Goal: Task Accomplishment & Management: Manage account settings

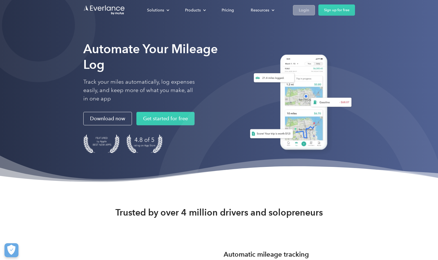
click at [307, 9] on div "Login" at bounding box center [304, 10] width 10 height 7
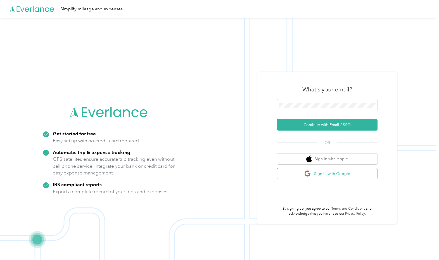
click at [342, 177] on button "Sign in with Google" at bounding box center [327, 173] width 101 height 11
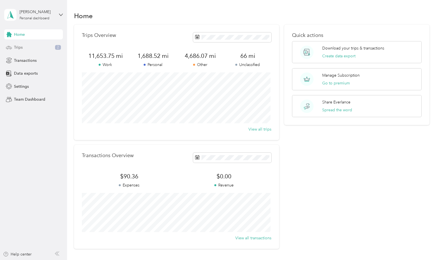
click at [25, 50] on div "Trips 2" at bounding box center [33, 47] width 59 height 10
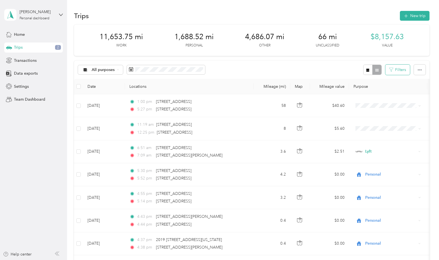
click at [403, 71] on button "Filters" at bounding box center [397, 70] width 25 height 10
click at [401, 71] on button "Filters" at bounding box center [397, 70] width 25 height 10
click at [420, 71] on button "button" at bounding box center [420, 70] width 12 height 10
click at [420, 70] on icon "button" at bounding box center [420, 70] width 4 height 4
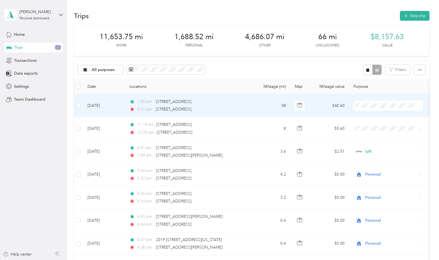
click at [419, 105] on icon at bounding box center [419, 106] width 3 height 3
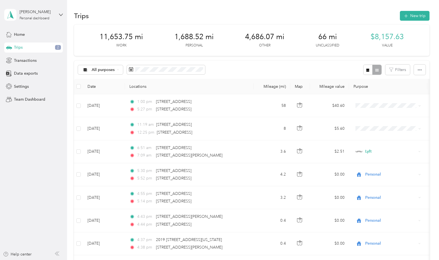
click at [330, 65] on div "All purposes Filters" at bounding box center [251, 70] width 355 height 18
click at [26, 89] on span "Settings" at bounding box center [21, 87] width 15 height 6
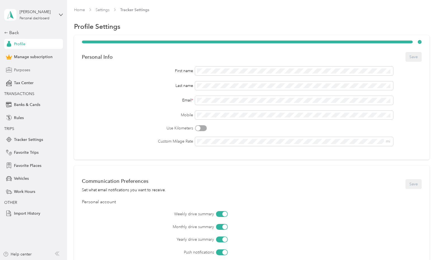
click at [22, 70] on span "Purposes" at bounding box center [22, 70] width 16 height 6
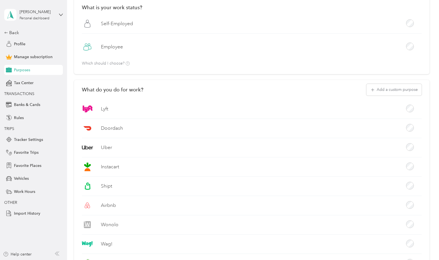
scroll to position [36, 0]
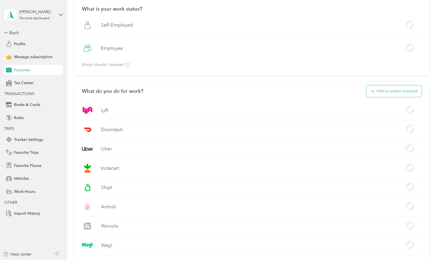
click at [398, 93] on button "Add a custom purpose" at bounding box center [393, 91] width 55 height 12
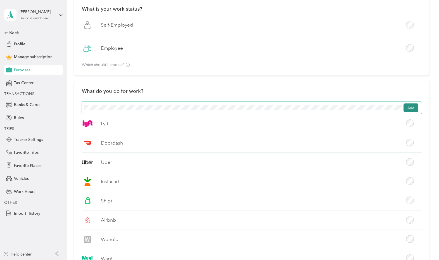
click at [406, 107] on button "Add" at bounding box center [411, 107] width 15 height 9
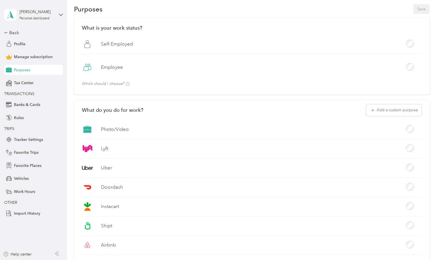
scroll to position [0, 0]
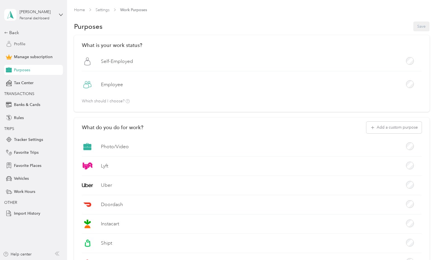
click at [23, 43] on span "Profile" at bounding box center [19, 44] width 11 height 6
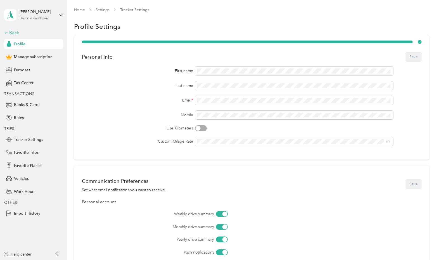
click at [14, 32] on div "Back" at bounding box center [32, 32] width 56 height 7
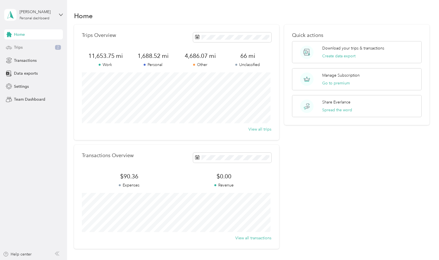
click at [20, 48] on span "Trips" at bounding box center [18, 47] width 9 height 6
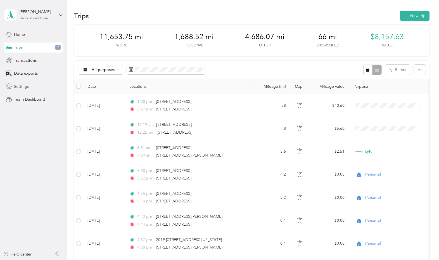
click at [23, 86] on span "Settings" at bounding box center [21, 87] width 15 height 6
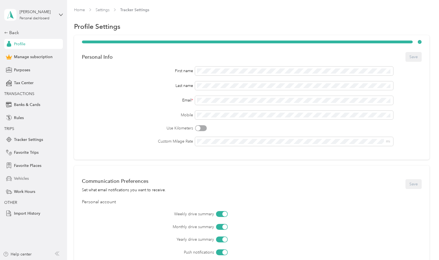
click at [23, 179] on span "Vehicles" at bounding box center [21, 179] width 15 height 6
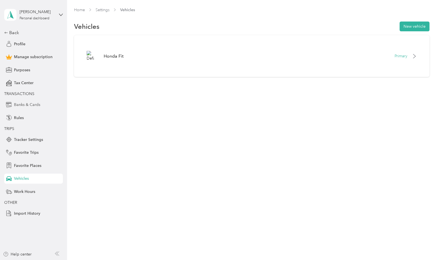
click at [23, 103] on span "Banks & Cards" at bounding box center [27, 105] width 26 height 6
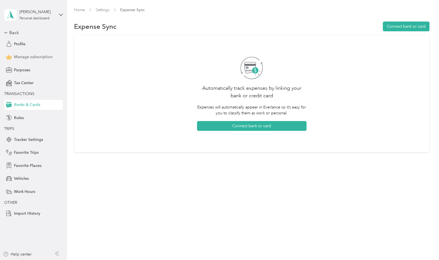
click at [34, 58] on span "Manage subscription" at bounding box center [33, 57] width 39 height 6
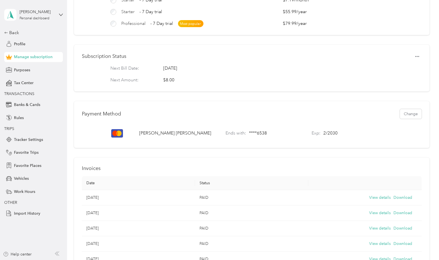
scroll to position [69, 0]
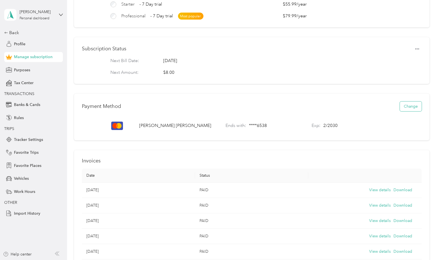
click at [406, 110] on button "Change" at bounding box center [411, 106] width 22 height 10
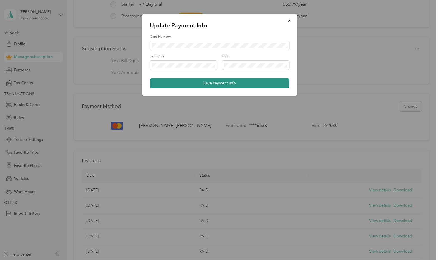
click at [222, 82] on button "Save Payment Info" at bounding box center [219, 83] width 139 height 10
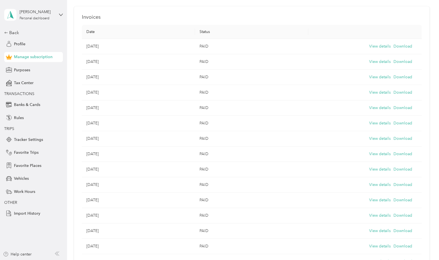
scroll to position [212, 0]
click at [374, 50] on button "View details" at bounding box center [380, 47] width 22 height 6
click at [15, 29] on div "[PERSON_NAME] Personal dashboard Back Profile Manage subscription Purposes Tax …" at bounding box center [33, 109] width 59 height 218
click at [15, 32] on div "Back" at bounding box center [32, 32] width 56 height 7
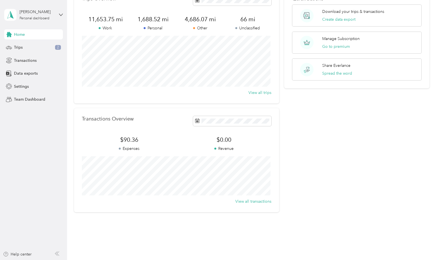
scroll to position [46, 0]
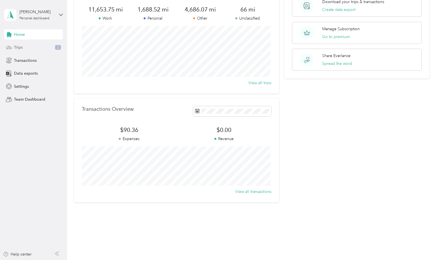
click at [25, 45] on div "Trips 2" at bounding box center [33, 47] width 59 height 10
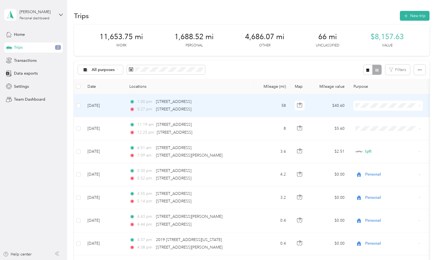
click at [417, 107] on span at bounding box center [418, 106] width 4 height 6
click at [418, 105] on icon at bounding box center [419, 106] width 3 height 3
click at [372, 156] on span "Uber" at bounding box center [393, 155] width 52 height 6
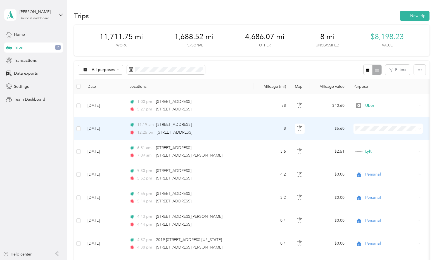
click at [417, 129] on span at bounding box center [418, 128] width 4 height 6
click at [420, 129] on icon at bounding box center [419, 128] width 3 height 3
click at [373, 180] on li "Uber" at bounding box center [388, 176] width 69 height 10
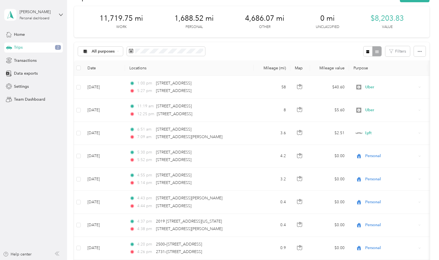
scroll to position [19, 0]
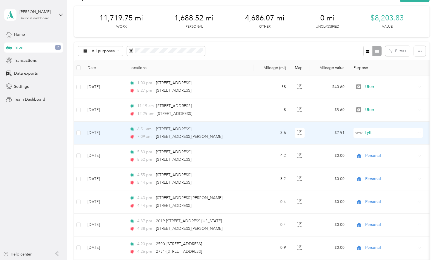
click at [419, 132] on icon at bounding box center [419, 133] width 3 height 3
click at [376, 182] on span "Uber" at bounding box center [393, 182] width 52 height 6
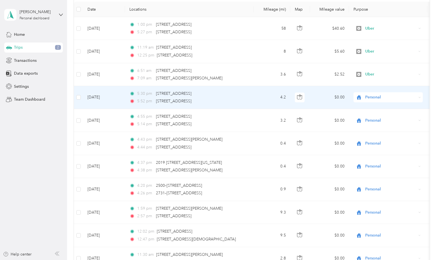
scroll to position [0, 0]
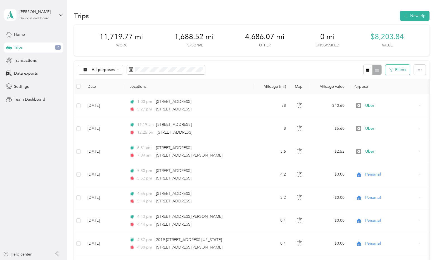
click at [394, 71] on button "Filters" at bounding box center [397, 70] width 25 height 10
click at [393, 72] on button "Filters" at bounding box center [397, 70] width 25 height 10
click at [419, 71] on icon "button" at bounding box center [420, 70] width 4 height 4
click at [331, 66] on div "All purposes Filters" at bounding box center [251, 70] width 355 height 18
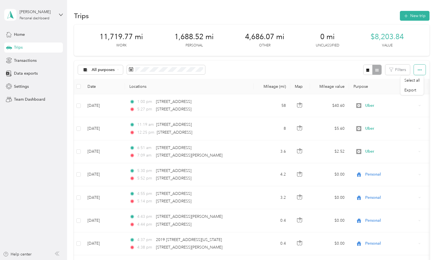
click at [423, 71] on button "button" at bounding box center [420, 70] width 12 height 10
click at [375, 87] on th "Purpose" at bounding box center [388, 86] width 78 height 15
click at [395, 68] on button "Filters" at bounding box center [397, 70] width 25 height 10
click at [337, 63] on div "All purposes Filters" at bounding box center [251, 70] width 355 height 18
click at [85, 70] on icon at bounding box center [85, 70] width 4 height 4
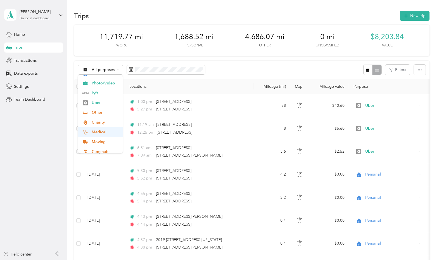
scroll to position [39, 0]
click at [99, 149] on span "Commute" at bounding box center [105, 148] width 27 height 6
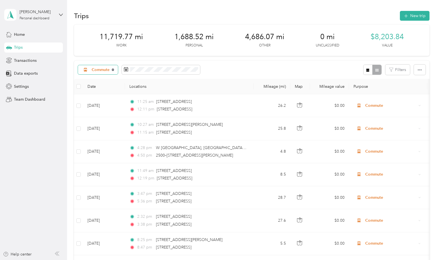
click at [113, 70] on icon at bounding box center [113, 69] width 2 height 2
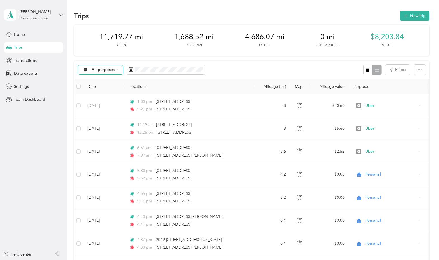
click at [108, 70] on span "All purposes" at bounding box center [103, 70] width 23 height 4
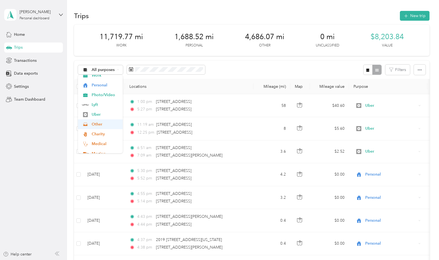
scroll to position [39, 0]
click at [101, 109] on span "Other" at bounding box center [105, 109] width 27 height 6
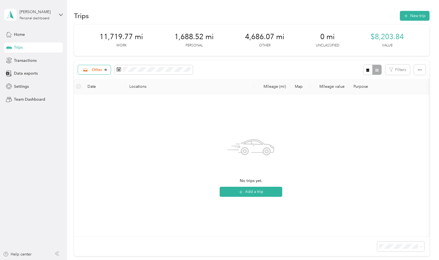
click at [106, 69] on div "Other" at bounding box center [94, 70] width 33 height 10
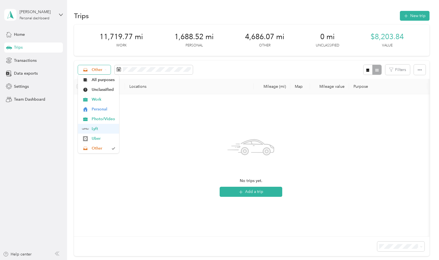
scroll to position [39, 0]
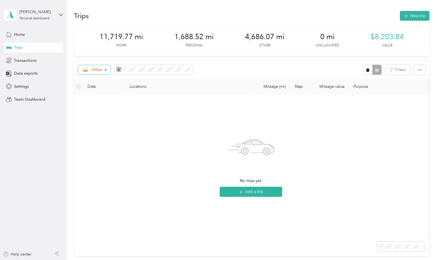
click at [104, 121] on li "Charity" at bounding box center [98, 118] width 41 height 10
click at [109, 69] on icon at bounding box center [108, 70] width 2 height 2
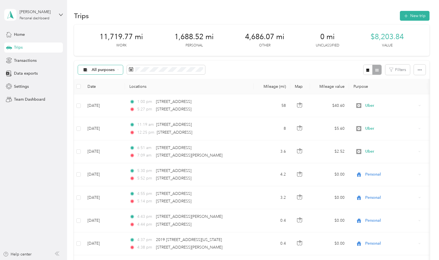
click at [112, 70] on span "All purposes" at bounding box center [103, 70] width 23 height 4
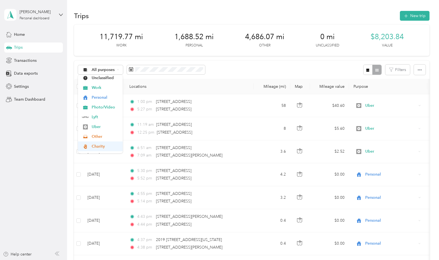
scroll to position [39, 0]
click at [101, 139] on li "Moving" at bounding box center [100, 139] width 45 height 10
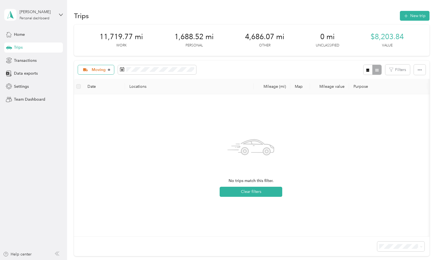
click at [109, 70] on icon at bounding box center [109, 70] width 2 height 2
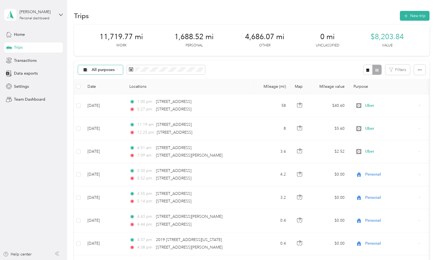
click at [112, 70] on span "All purposes" at bounding box center [103, 70] width 23 height 4
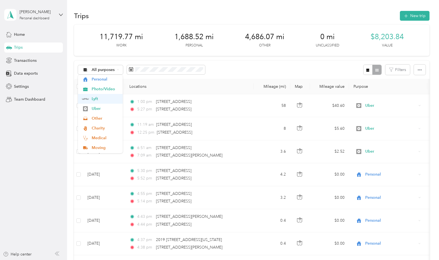
scroll to position [39, 0]
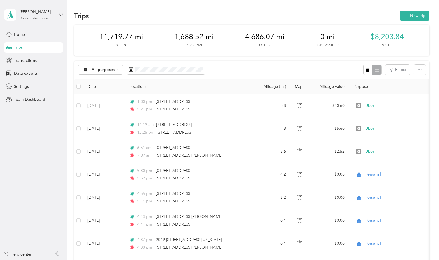
click at [100, 148] on span "Commute" at bounding box center [105, 148] width 27 height 6
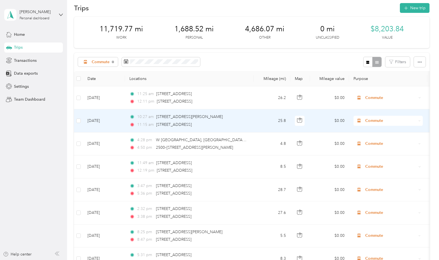
scroll to position [9, 0]
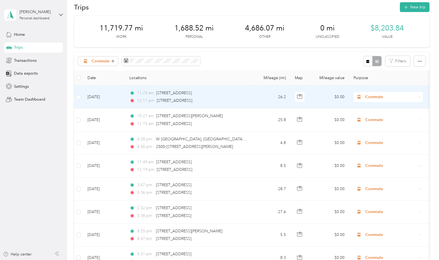
click at [419, 96] on icon at bounding box center [419, 97] width 3 height 3
click at [389, 126] on span "Photo/Video" at bounding box center [393, 127] width 52 height 6
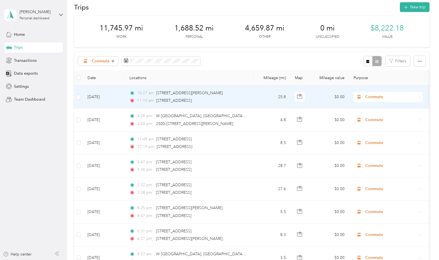
click at [418, 98] on div "Commute" at bounding box center [388, 97] width 69 height 10
click at [385, 127] on span "Photo/Video" at bounding box center [393, 126] width 52 height 6
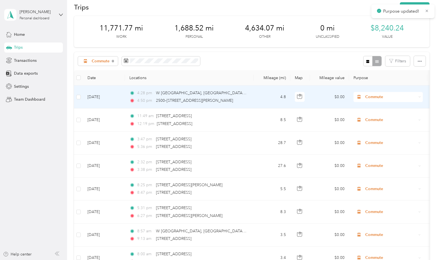
click at [413, 97] on span "Commute" at bounding box center [390, 97] width 51 height 6
click at [376, 129] on li "Photo/Video" at bounding box center [388, 127] width 69 height 10
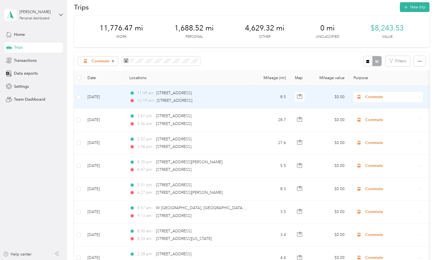
click at [403, 98] on span "Commute" at bounding box center [390, 97] width 51 height 6
click at [381, 125] on span "Photo/Video" at bounding box center [393, 125] width 52 height 6
click at [390, 99] on span "Commute" at bounding box center [390, 97] width 51 height 6
click at [378, 127] on span "Photo/Video" at bounding box center [393, 126] width 52 height 6
click at [401, 99] on span "Commute" at bounding box center [390, 97] width 51 height 6
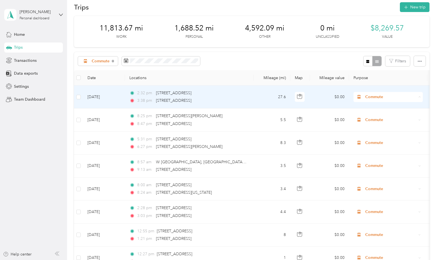
click at [389, 129] on li "Photo/Video" at bounding box center [388, 127] width 69 height 10
click at [395, 97] on span "Commute" at bounding box center [390, 97] width 51 height 6
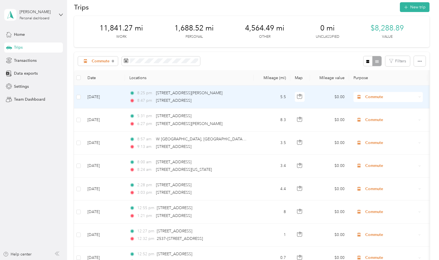
click at [391, 96] on span "Commute" at bounding box center [390, 97] width 51 height 6
click at [380, 127] on span "Photo/Video" at bounding box center [393, 127] width 52 height 6
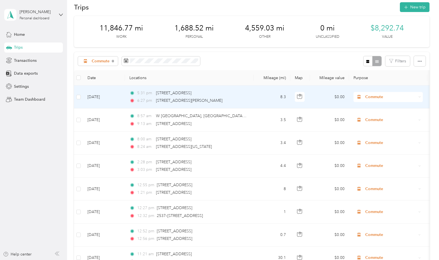
click at [393, 97] on span "Commute" at bounding box center [390, 97] width 51 height 6
click at [382, 126] on span "Photo/Video" at bounding box center [393, 127] width 52 height 6
click at [413, 98] on span "Commute" at bounding box center [390, 97] width 51 height 6
click at [412, 98] on span "Commute" at bounding box center [390, 97] width 51 height 6
click at [383, 128] on li "Photo/Video" at bounding box center [388, 127] width 69 height 10
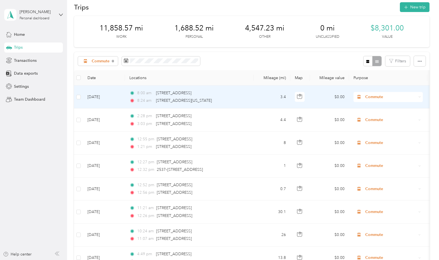
click at [397, 98] on span "Commute" at bounding box center [390, 97] width 51 height 6
click at [388, 127] on span "Photo/Video" at bounding box center [393, 127] width 52 height 6
click at [400, 98] on span "Commute" at bounding box center [390, 97] width 51 height 6
click at [381, 127] on span "Photo/Video" at bounding box center [393, 127] width 52 height 6
click at [418, 96] on div "Commute" at bounding box center [388, 97] width 69 height 10
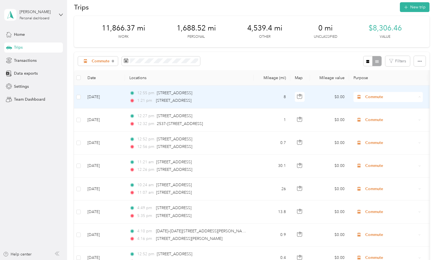
click at [373, 125] on span "Photo/Video" at bounding box center [393, 127] width 52 height 6
click at [418, 96] on div "Commute" at bounding box center [388, 97] width 69 height 10
click at [416, 96] on span "Commute" at bounding box center [390, 97] width 51 height 6
click at [381, 128] on span "Photo/Video" at bounding box center [393, 126] width 52 height 6
click at [414, 96] on span "Commute" at bounding box center [390, 97] width 51 height 6
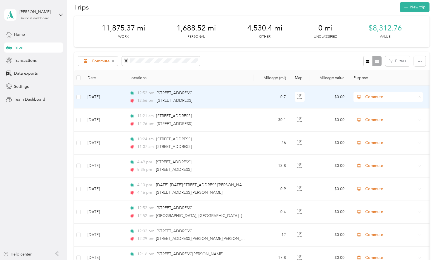
click at [384, 127] on span "Photo/Video" at bounding box center [393, 127] width 52 height 6
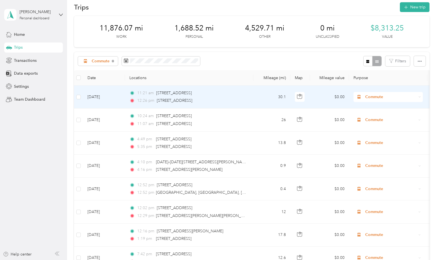
click at [419, 96] on icon at bounding box center [419, 97] width 3 height 3
click at [379, 127] on span "Photo/Video" at bounding box center [393, 127] width 52 height 6
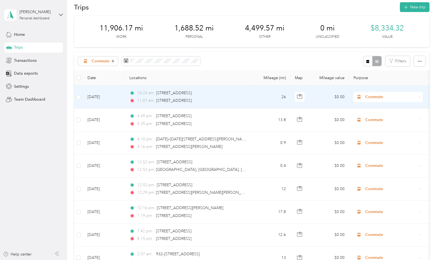
click at [416, 97] on span "Commute" at bounding box center [390, 97] width 51 height 6
click at [385, 126] on span "Photo/Video" at bounding box center [393, 127] width 52 height 6
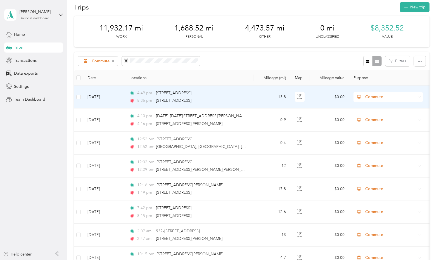
click at [408, 96] on span "Commute" at bounding box center [390, 97] width 51 height 6
click at [383, 127] on span "Photo/Video" at bounding box center [393, 127] width 52 height 6
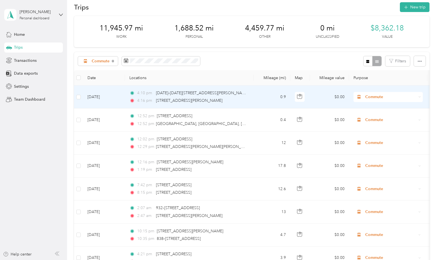
click at [412, 96] on span "Commute" at bounding box center [390, 97] width 51 height 6
click at [383, 127] on span "Photo/Video" at bounding box center [393, 125] width 52 height 6
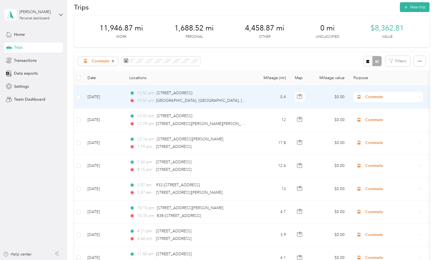
click at [398, 97] on span "Commute" at bounding box center [390, 97] width 51 height 6
click at [384, 127] on span "Photo/Video" at bounding box center [393, 127] width 52 height 6
click at [398, 97] on span "Commute" at bounding box center [390, 97] width 51 height 6
click at [383, 127] on span "Photo/Video" at bounding box center [393, 127] width 52 height 6
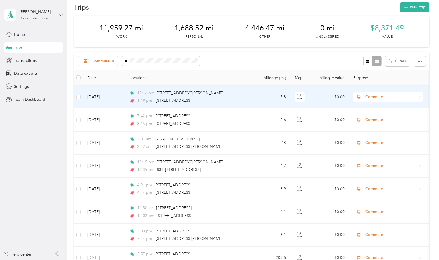
click at [394, 94] on span "Commute" at bounding box center [390, 97] width 51 height 6
click at [381, 128] on span "Photo/Video" at bounding box center [393, 127] width 52 height 6
click at [388, 97] on span "Commute" at bounding box center [390, 97] width 51 height 6
click at [382, 127] on li "Photo/Video" at bounding box center [388, 127] width 69 height 10
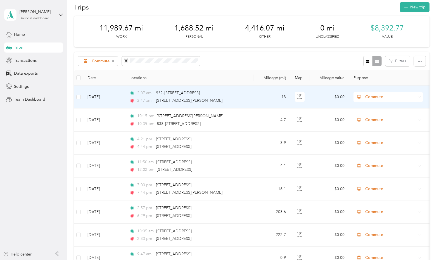
click at [388, 95] on span "Commute" at bounding box center [390, 97] width 51 height 6
click at [381, 128] on span "Photo/Video" at bounding box center [393, 127] width 52 height 6
click at [401, 96] on span "Commute" at bounding box center [390, 97] width 51 height 6
click at [384, 128] on li "Photo/Video" at bounding box center [388, 127] width 69 height 10
click at [391, 98] on span "Commute" at bounding box center [390, 97] width 51 height 6
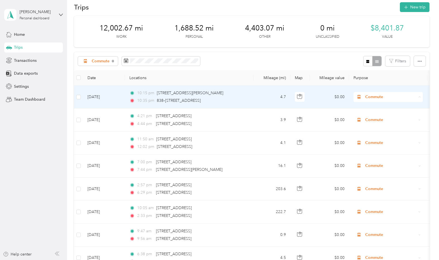
click at [385, 128] on span "Photo/Video" at bounding box center [393, 127] width 52 height 6
click at [385, 98] on span "Commute" at bounding box center [390, 97] width 51 height 6
click at [380, 126] on span "Photo/Video" at bounding box center [393, 127] width 52 height 6
click at [392, 97] on span "Commute" at bounding box center [390, 97] width 51 height 6
click at [386, 125] on span "Photo/Video" at bounding box center [393, 127] width 52 height 6
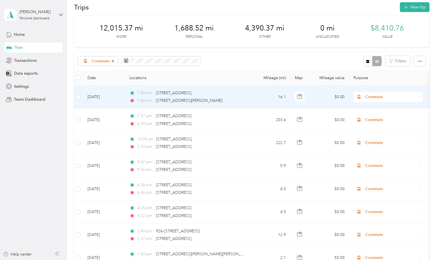
click at [395, 97] on span "Commute" at bounding box center [390, 97] width 51 height 6
click at [385, 127] on span "Photo/Video" at bounding box center [393, 127] width 52 height 6
click at [389, 97] on span "Commute" at bounding box center [390, 97] width 51 height 6
click at [386, 128] on li "Photo/Video" at bounding box center [388, 126] width 69 height 10
click at [391, 97] on span "Commute" at bounding box center [390, 97] width 51 height 6
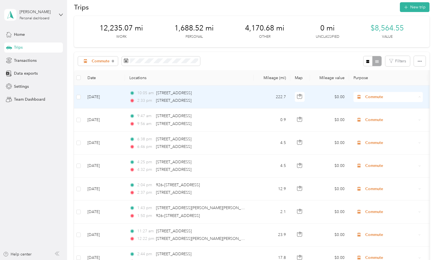
click at [388, 128] on li "Photo/Video" at bounding box center [388, 127] width 69 height 10
click at [395, 97] on span "Commute" at bounding box center [390, 97] width 51 height 6
click at [388, 127] on span "Photo/Video" at bounding box center [393, 127] width 52 height 6
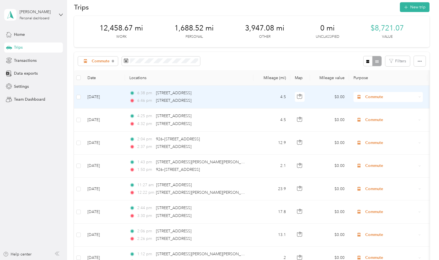
click at [390, 99] on span "Commute" at bounding box center [390, 97] width 51 height 6
click at [386, 126] on span "Photo/Video" at bounding box center [393, 126] width 52 height 6
click at [387, 97] on span "Commute" at bounding box center [390, 97] width 51 height 6
click at [379, 127] on span "Photo/Video" at bounding box center [393, 126] width 52 height 6
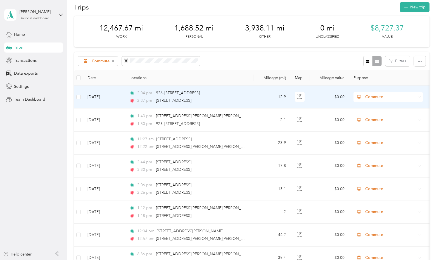
click at [384, 98] on span "Commute" at bounding box center [390, 97] width 51 height 6
click at [384, 128] on li "Photo/Video" at bounding box center [388, 127] width 69 height 10
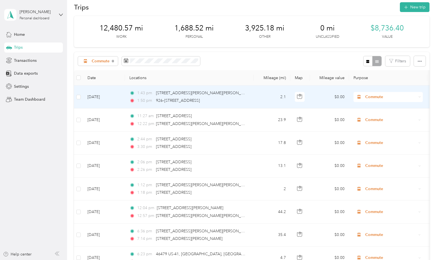
click at [385, 98] on span "Commute" at bounding box center [390, 97] width 51 height 6
click at [378, 127] on span "Photo/Video" at bounding box center [393, 127] width 52 height 6
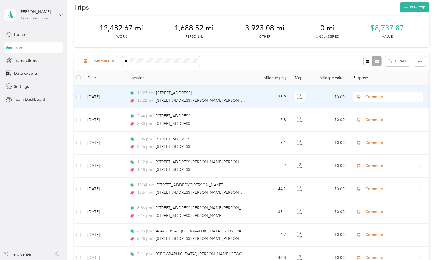
click at [384, 97] on span "Commute" at bounding box center [390, 97] width 51 height 6
click at [379, 127] on span "Photo/Video" at bounding box center [393, 127] width 52 height 6
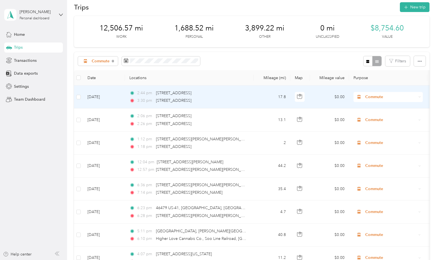
click at [388, 98] on span "Commute" at bounding box center [390, 97] width 51 height 6
click at [381, 129] on li "Photo/Video" at bounding box center [388, 127] width 69 height 10
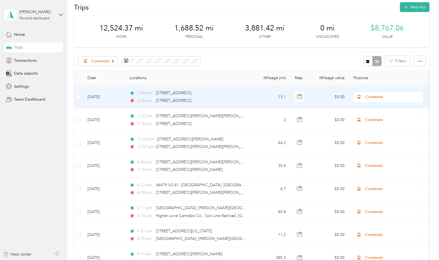
click at [387, 98] on span "Commute" at bounding box center [390, 97] width 51 height 6
click at [381, 128] on li "Photo/Video" at bounding box center [388, 127] width 69 height 10
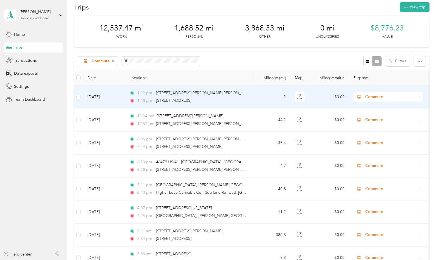
click at [384, 98] on span "Commute" at bounding box center [390, 97] width 51 height 6
click at [379, 127] on span "Photo/Video" at bounding box center [393, 127] width 52 height 6
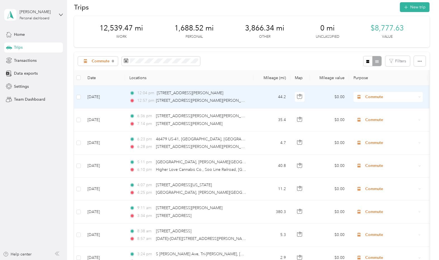
click at [383, 98] on span "Commute" at bounding box center [390, 97] width 51 height 6
click at [379, 126] on span "Photo/Video" at bounding box center [393, 127] width 52 height 6
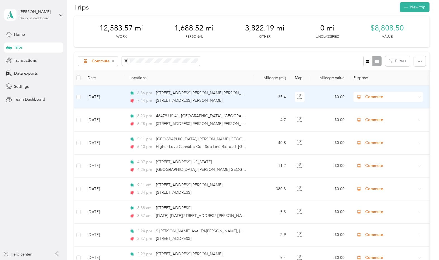
click at [382, 96] on span "Commute" at bounding box center [390, 97] width 51 height 6
click at [380, 126] on span "Photo/Video" at bounding box center [393, 127] width 52 height 6
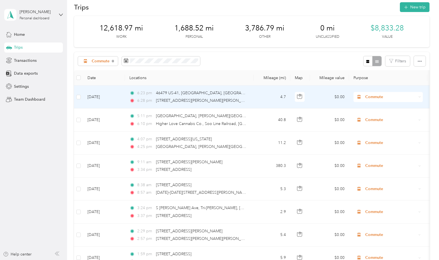
click at [382, 98] on span "Commute" at bounding box center [390, 97] width 51 height 6
click at [380, 125] on span "Photo/Video" at bounding box center [393, 127] width 52 height 6
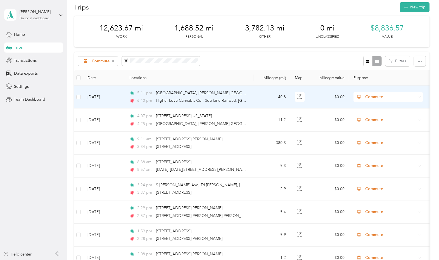
click at [380, 96] on span "Commute" at bounding box center [390, 97] width 51 height 6
click at [378, 127] on span "Photo/Video" at bounding box center [393, 127] width 52 height 6
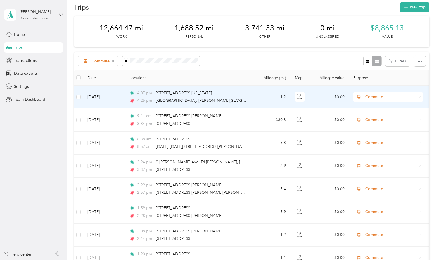
click at [383, 98] on span "Commute" at bounding box center [390, 97] width 51 height 6
click at [377, 127] on span "Photo/Video" at bounding box center [393, 127] width 52 height 6
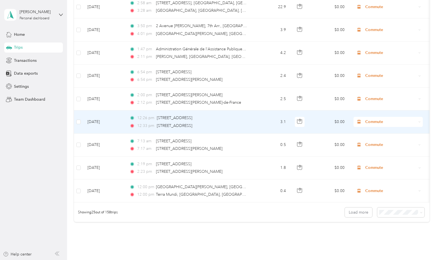
scroll to position [510, 0]
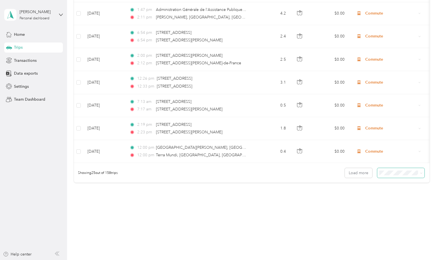
click at [418, 174] on span at bounding box center [420, 173] width 4 height 6
click at [421, 175] on span at bounding box center [421, 172] width 3 height 5
click at [420, 171] on span at bounding box center [421, 172] width 3 height 5
click at [420, 173] on icon at bounding box center [421, 173] width 3 height 3
click at [405, 200] on div "100 per load" at bounding box center [400, 203] width 40 height 6
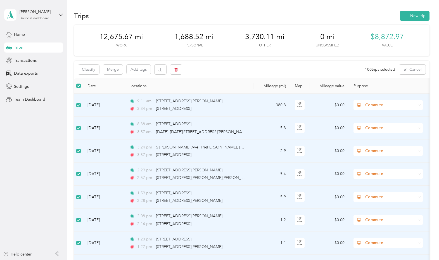
click at [421, 106] on icon at bounding box center [419, 105] width 3 height 3
click at [386, 136] on span "Photo/Video" at bounding box center [393, 135] width 52 height 6
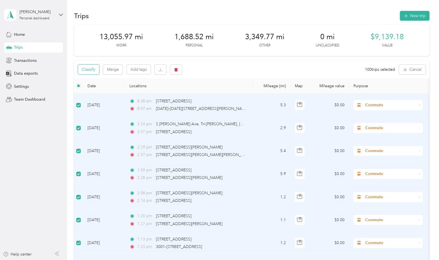
click at [89, 70] on button "Classify" at bounding box center [88, 70] width 21 height 10
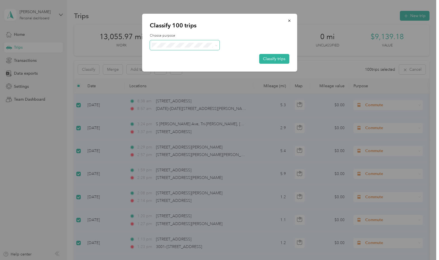
click at [214, 44] on span at bounding box center [215, 45] width 4 height 6
click at [217, 46] on icon at bounding box center [216, 45] width 2 height 1
click at [187, 75] on span "Photo/Video" at bounding box center [190, 75] width 52 height 6
click at [279, 59] on button "Classify trips" at bounding box center [274, 59] width 30 height 10
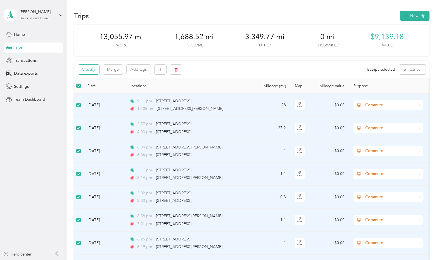
click at [88, 71] on button "Classify" at bounding box center [88, 70] width 21 height 10
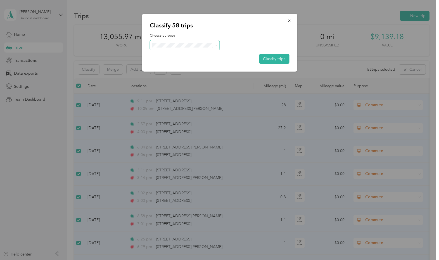
click at [214, 43] on span at bounding box center [215, 45] width 4 height 6
click at [216, 45] on icon at bounding box center [216, 45] width 3 height 3
click at [182, 75] on span "Photo/Video" at bounding box center [187, 75] width 46 height 6
click at [283, 58] on button "Classify trips" at bounding box center [274, 59] width 30 height 10
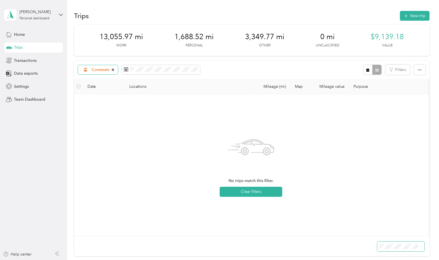
click at [113, 70] on icon at bounding box center [113, 69] width 2 height 2
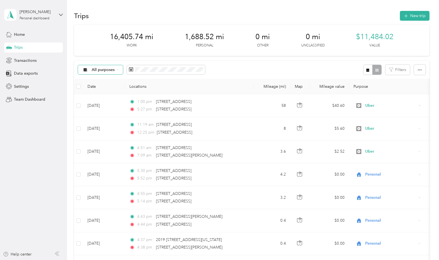
click at [119, 70] on div "All purposes" at bounding box center [100, 70] width 45 height 10
click at [102, 128] on span "Lyft" at bounding box center [105, 128] width 27 height 6
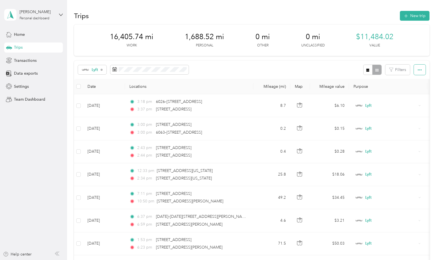
click at [419, 69] on icon "button" at bounding box center [420, 70] width 4 height 4
click at [102, 69] on icon at bounding box center [102, 70] width 2 height 2
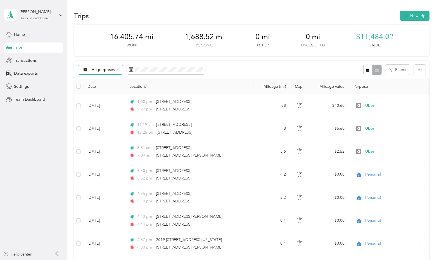
click at [117, 69] on icon at bounding box center [118, 69] width 2 height 2
click at [105, 119] on span "Photo/Video" at bounding box center [105, 119] width 27 height 6
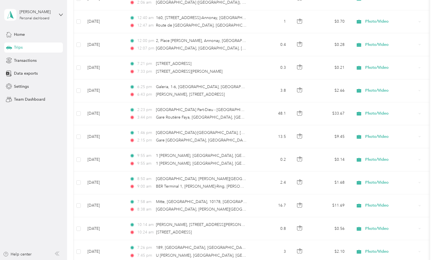
scroll to position [2234, 0]
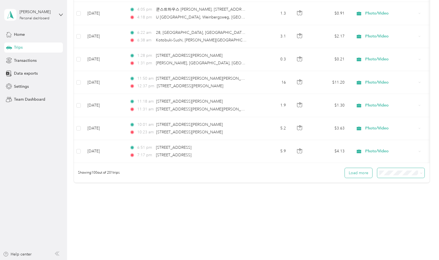
click at [361, 173] on button "Load more" at bounding box center [358, 173] width 27 height 10
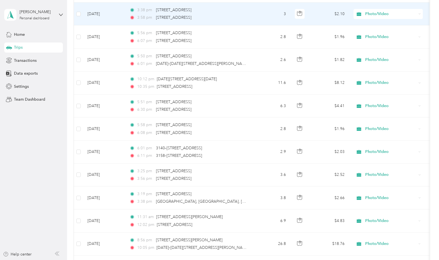
scroll to position [4532, 0]
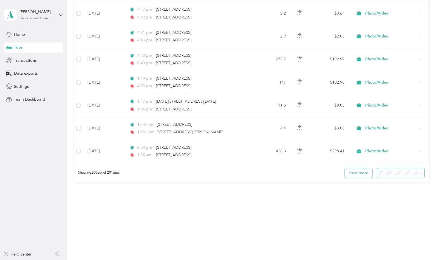
click at [354, 172] on button "Load more" at bounding box center [358, 173] width 27 height 10
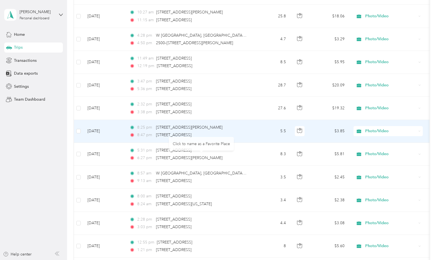
scroll to position [0, 0]
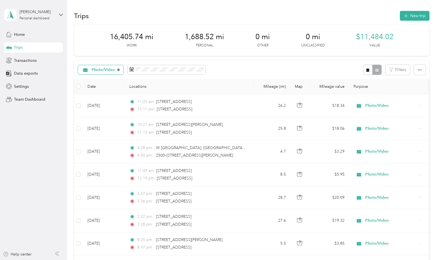
click at [118, 69] on icon at bounding box center [118, 69] width 2 height 2
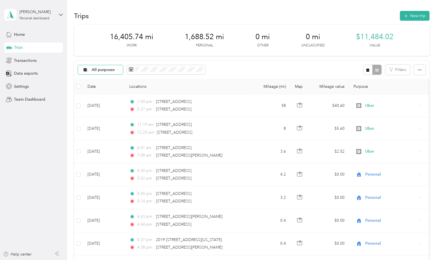
click at [101, 70] on span "All purposes" at bounding box center [103, 70] width 23 height 4
click at [100, 100] on span "Work" at bounding box center [105, 99] width 27 height 6
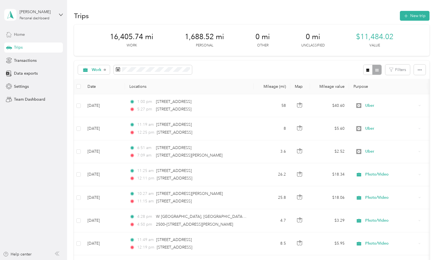
click at [20, 35] on span "Home" at bounding box center [19, 35] width 11 height 6
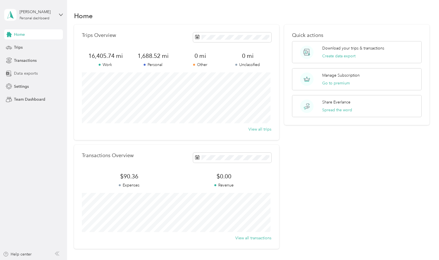
click at [29, 73] on span "Data exports" at bounding box center [26, 73] width 24 height 6
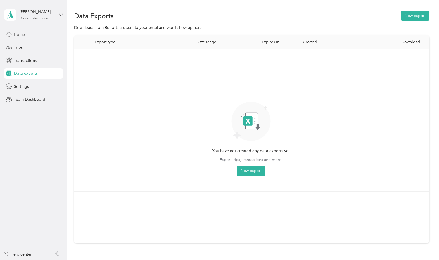
click at [18, 34] on span "Home" at bounding box center [19, 35] width 11 height 6
